Goal: Communication & Community: Answer question/provide support

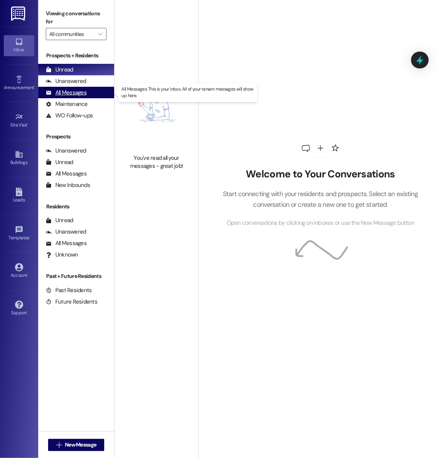
click at [75, 94] on div "All Messages" at bounding box center [66, 93] width 41 height 8
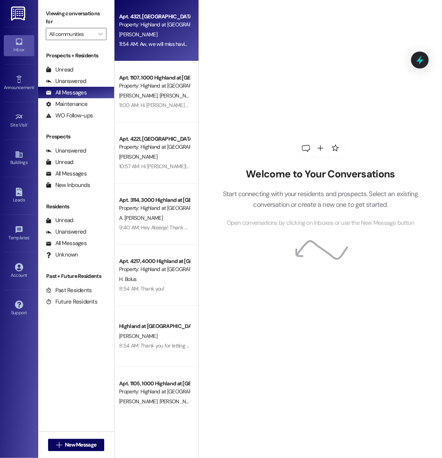
click at [182, 39] on div "11:54 AM: Aw, we will miss having you! You are welcome to stop by anytime durin…" at bounding box center [154, 44] width 72 height 10
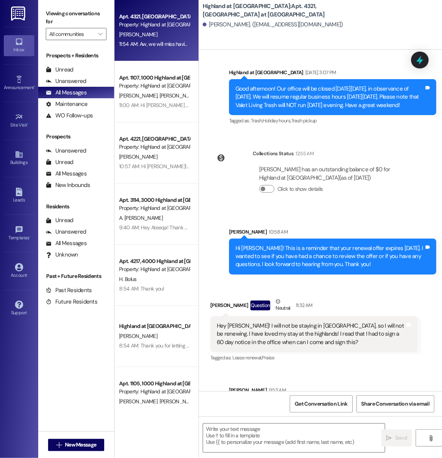
scroll to position [3224, 0]
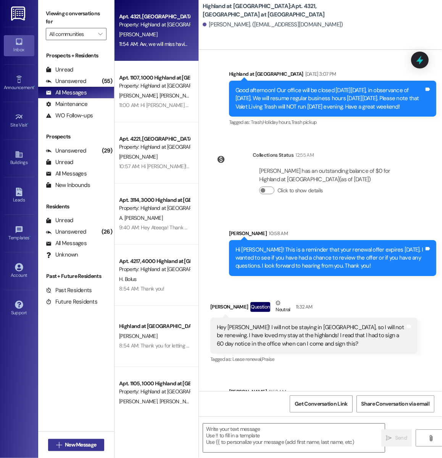
click at [76, 446] on span "New Message" at bounding box center [80, 445] width 31 height 8
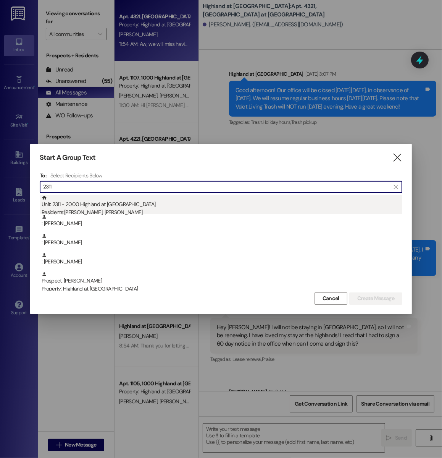
type input "2311"
click at [149, 207] on div "Unit: 2311 - 2000 Highland at Spring Hill Residents: Anna Sharpe, Mary Davis" at bounding box center [222, 206] width 361 height 22
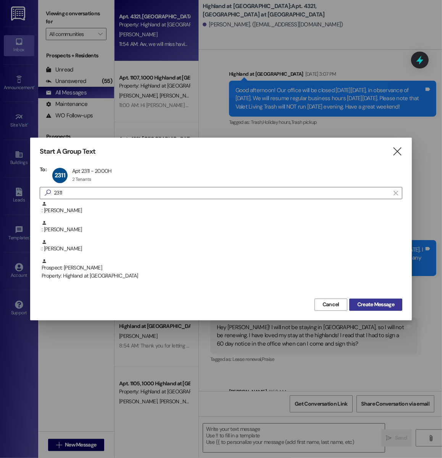
click at [363, 306] on span "Create Message" at bounding box center [376, 304] width 37 height 8
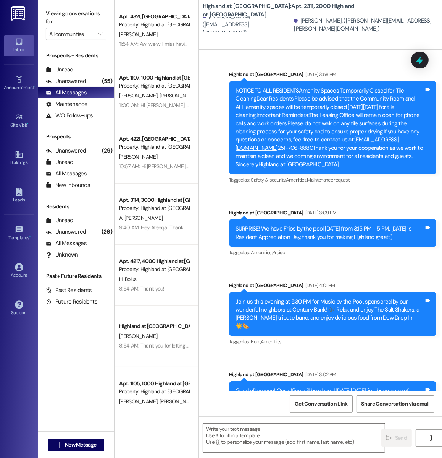
scroll to position [8355, 0]
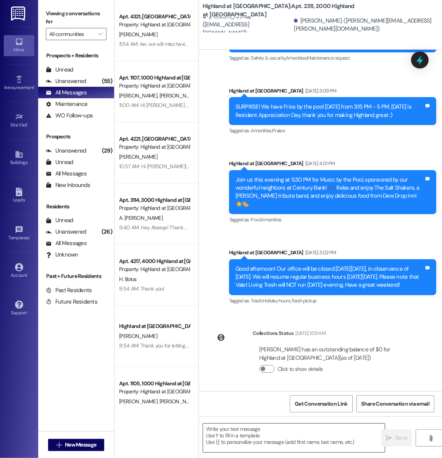
click at [248, 442] on textarea at bounding box center [294, 437] width 182 height 29
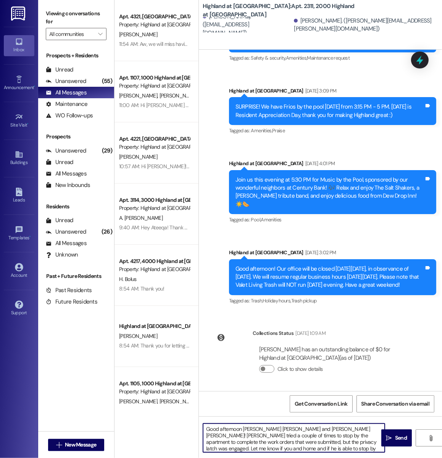
click at [304, 430] on textarea "Good afternoon Mary Margaret and Anna Kate! Frank tried a couple of times to st…" at bounding box center [294, 437] width 182 height 29
click at [305, 444] on textarea "Good afternoon Mary Margaret and Anna Kate! Frank tried a couple of times to st…" at bounding box center [294, 437] width 182 height 29
drag, startPoint x: 325, startPoint y: 429, endPoint x: 373, endPoint y: 432, distance: 48.2
click at [373, 432] on textarea "Good afternoon Mary Margaret and Anna Kate! Frank tried a couple of times to st…" at bounding box center [294, 437] width 182 height 29
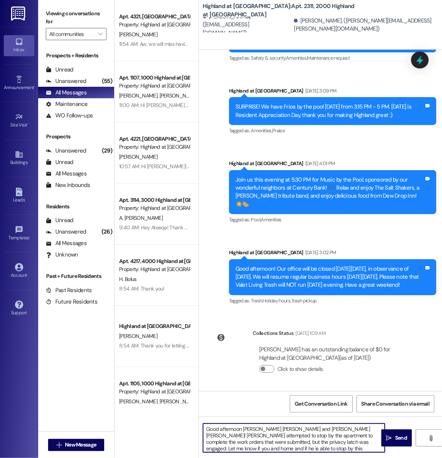
click at [293, 449] on textarea "Good afternoon Mary Margaret and Anna Kate! Frank attempted to stop by the apar…" at bounding box center [294, 437] width 182 height 29
click at [315, 444] on textarea "Good afternoon Mary Margaret and Anna Kate! Frank attempted to stop by the apar…" at bounding box center [294, 437] width 182 height 29
click at [292, 451] on textarea "Good afternoon [PERSON_NAME] [PERSON_NAME] and [PERSON_NAME] [PERSON_NAME]! [PE…" at bounding box center [294, 437] width 182 height 29
type textarea "Good afternoon [PERSON_NAME] [PERSON_NAME] and [PERSON_NAME] [PERSON_NAME]! [PE…"
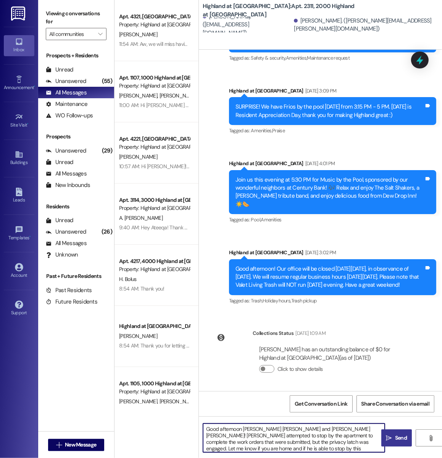
click at [395, 442] on button " Send" at bounding box center [397, 437] width 31 height 17
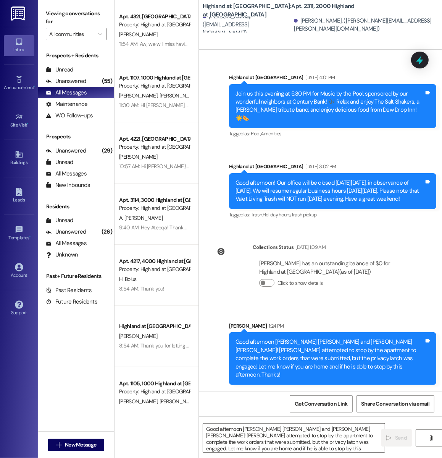
scroll to position [8433, 0]
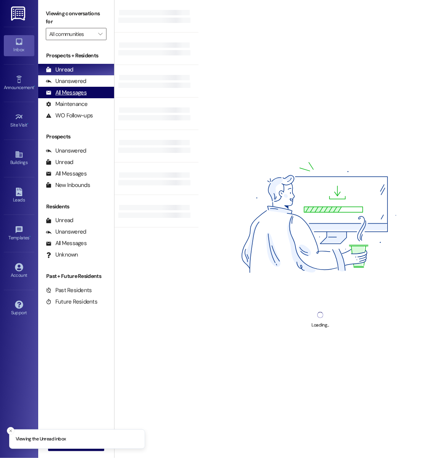
click at [93, 88] on div "All Messages (undefined)" at bounding box center [76, 92] width 76 height 11
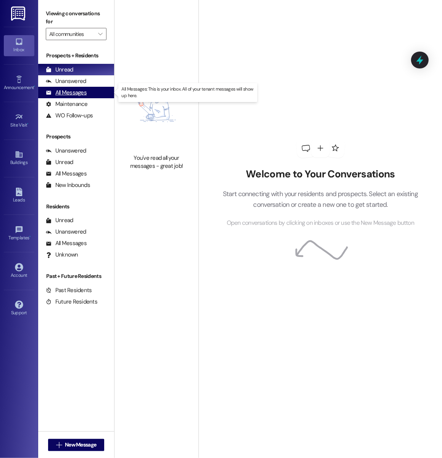
click at [91, 94] on div "All Messages (undefined)" at bounding box center [76, 92] width 76 height 11
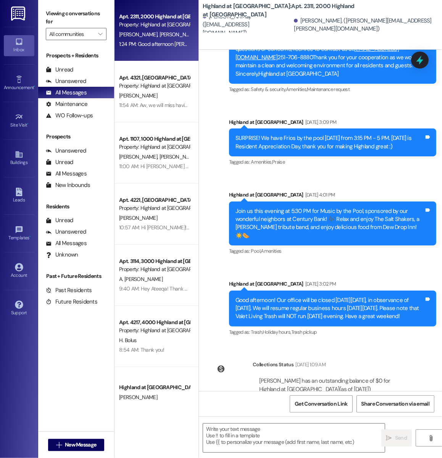
scroll to position [8433, 0]
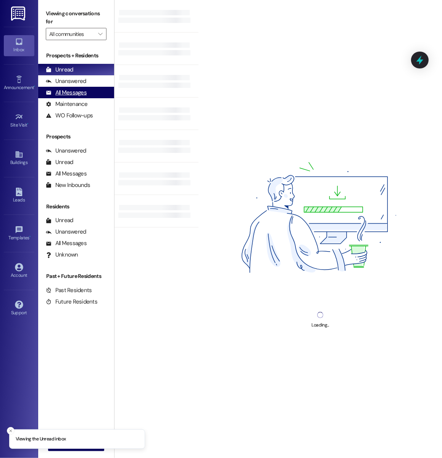
click at [89, 96] on div "All Messages (undefined)" at bounding box center [76, 92] width 76 height 11
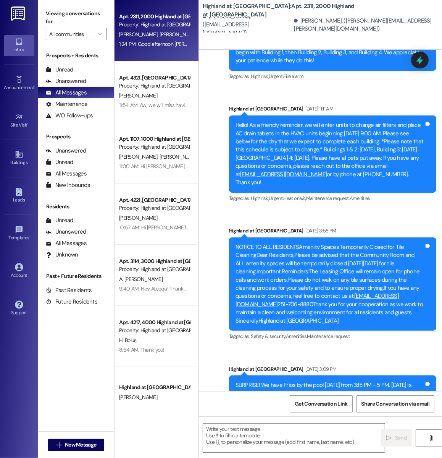
scroll to position [8433, 0]
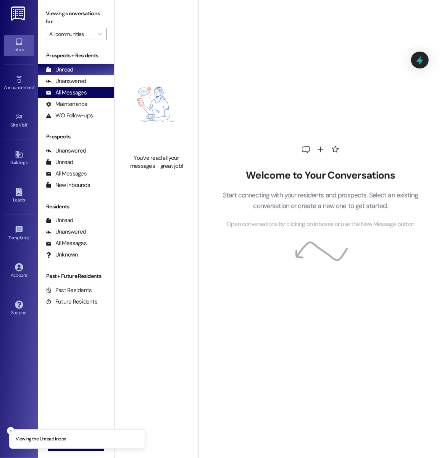
click at [91, 96] on div "All Messages (undefined)" at bounding box center [76, 92] width 76 height 11
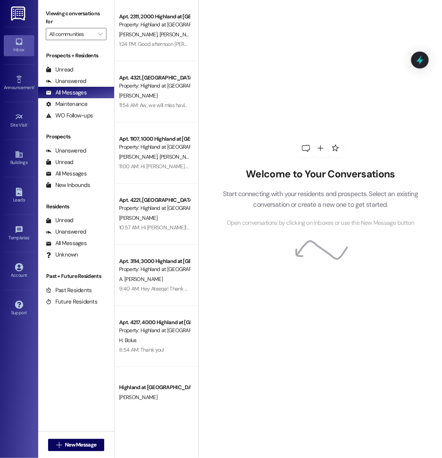
click at [331, 53] on div "Welcome to Your Conversations Start connecting with your residents and prospect…" at bounding box center [320, 183] width 229 height 366
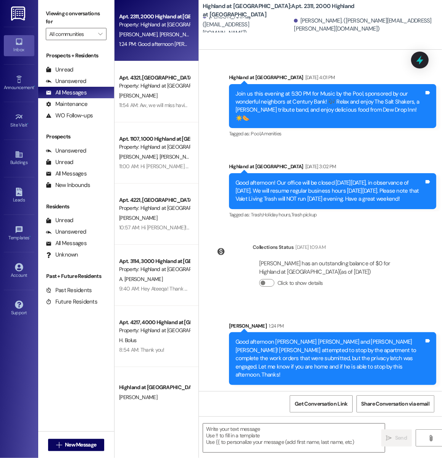
scroll to position [8433, 0]
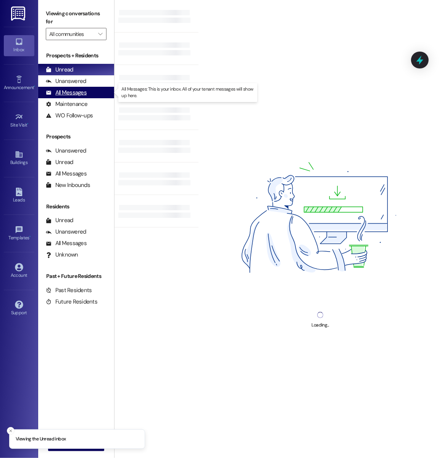
click at [63, 93] on div "All Messages" at bounding box center [66, 93] width 41 height 8
click at [88, 91] on div "All Messages (undefined)" at bounding box center [76, 92] width 76 height 11
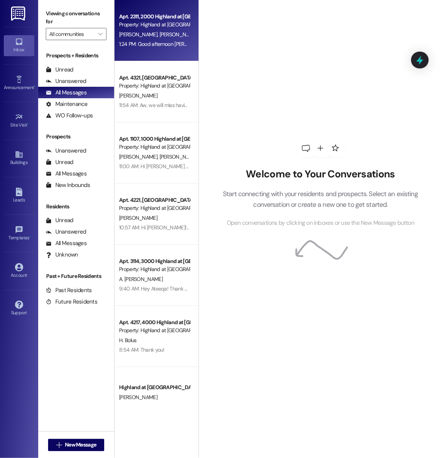
click at [159, 49] on div "1:24 PM: Good afternoon Mary Margaret and Anna Kate! Frank attempted to stop by…" at bounding box center [154, 44] width 72 height 10
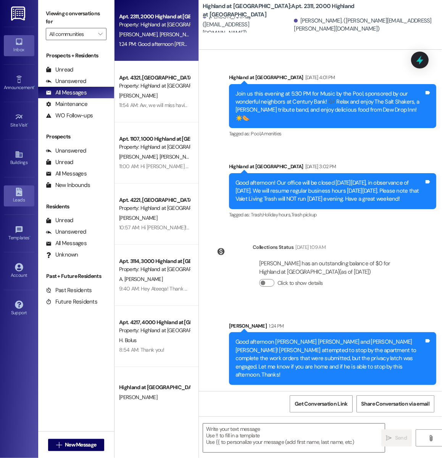
scroll to position [8433, 0]
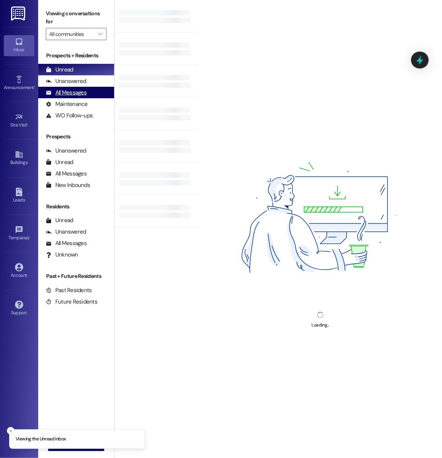
click at [82, 96] on div "All Messages" at bounding box center [66, 93] width 41 height 8
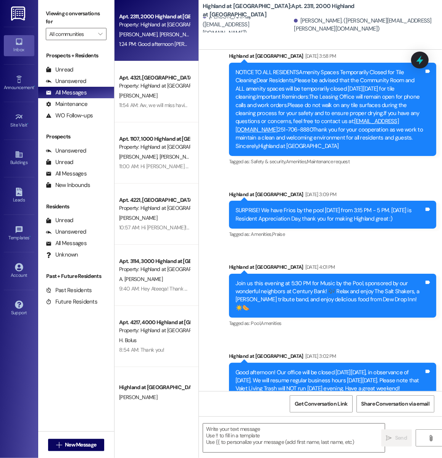
scroll to position [8433, 0]
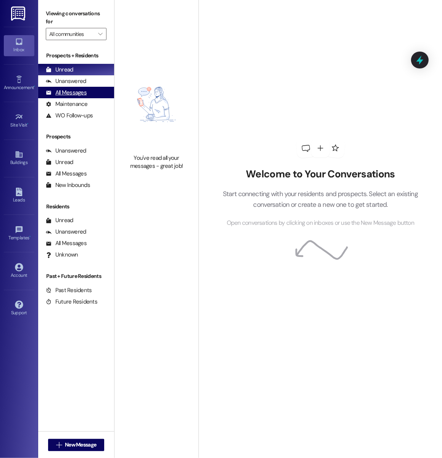
click at [89, 89] on div "All Messages (undefined)" at bounding box center [76, 92] width 76 height 11
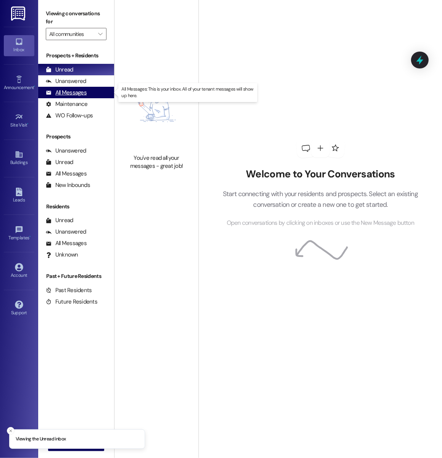
click at [100, 91] on div "All Messages (undefined)" at bounding box center [76, 92] width 76 height 11
